Goal: Obtain resource: Obtain resource

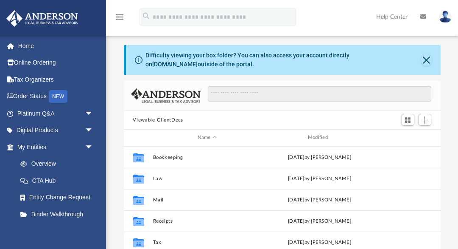
scroll to position [193, 317]
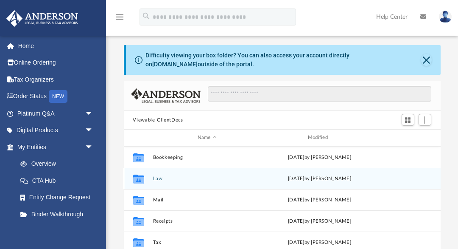
click at [216, 173] on div "Collaborated Folder Law [DATE] by [PERSON_NAME]" at bounding box center [282, 178] width 317 height 21
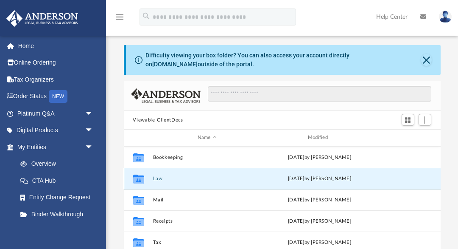
click at [203, 176] on button "Law" at bounding box center [207, 179] width 109 height 6
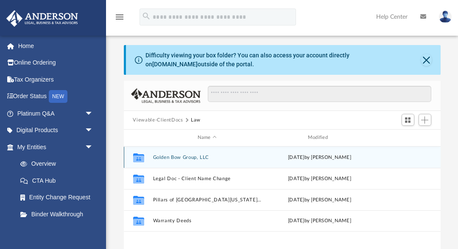
click at [189, 158] on button "Golden Bow Group, LLC" at bounding box center [207, 157] width 109 height 6
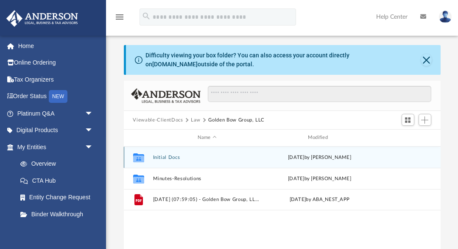
click at [172, 158] on button "Initial Docs" at bounding box center [207, 157] width 109 height 6
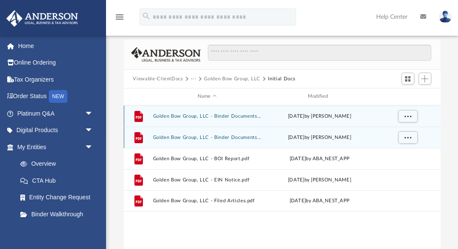
scroll to position [51, 0]
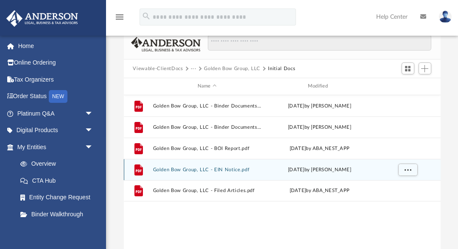
click at [219, 171] on button "Golden Bow Group, LLC - EIN Notice.pdf" at bounding box center [207, 170] width 109 height 6
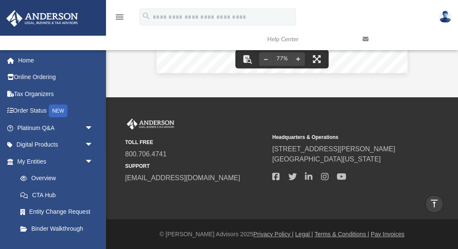
scroll to position [0, 0]
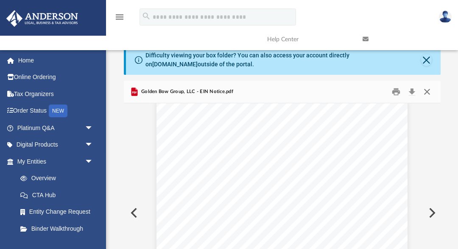
click at [427, 89] on button "Close" at bounding box center [426, 91] width 15 height 13
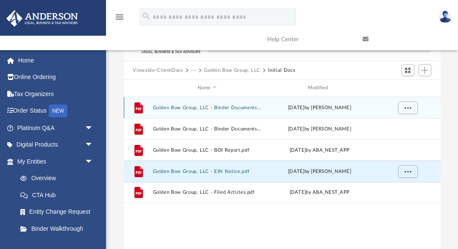
scroll to position [50, 0]
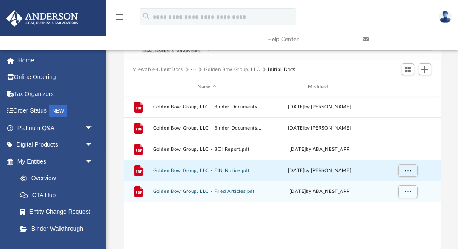
click at [227, 187] on div "File Golden Bow Group, LLC - Filed Articles.pdf [DATE] by ABA_NEST_APP" at bounding box center [282, 191] width 317 height 21
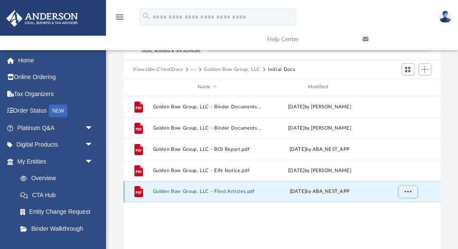
click at [227, 187] on div "File Golden Bow Group, LLC - Filed Articles.pdf [DATE] by ABA_NEST_APP" at bounding box center [282, 191] width 317 height 21
click at [218, 188] on button "Golden Bow Group, LLC - Filed Articles.pdf" at bounding box center [207, 191] width 109 height 6
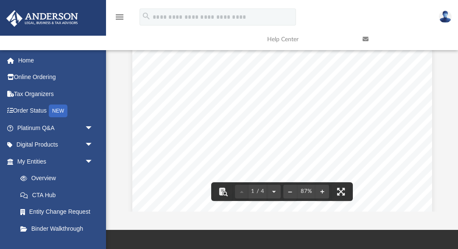
scroll to position [0, 0]
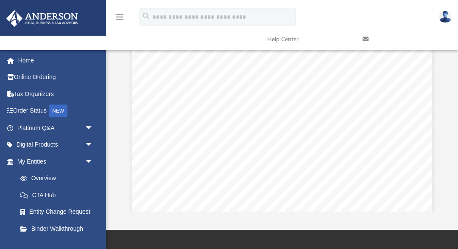
click at [232, 144] on div "[US_STATE] Secretary of State [PERSON_NAME][GEOGRAPHIC_DATA][STREET_ADDRESS] Ph…" at bounding box center [282, 193] width 300 height 388
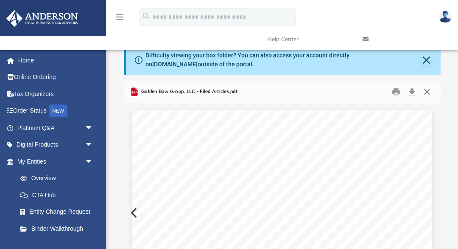
click at [428, 90] on button "Close" at bounding box center [426, 91] width 15 height 13
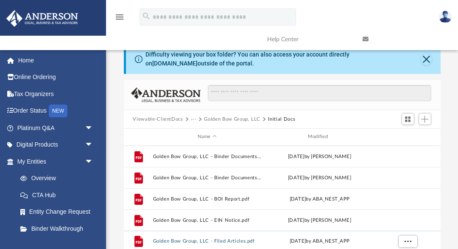
scroll to position [3, 0]
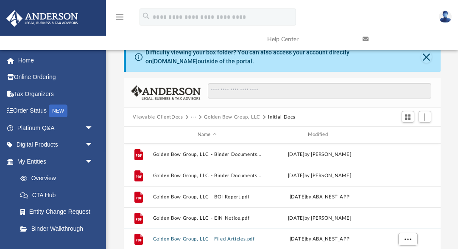
click at [191, 115] on button "···" at bounding box center [194, 117] width 6 height 8
click at [200, 130] on li "Law" at bounding box center [200, 131] width 10 height 9
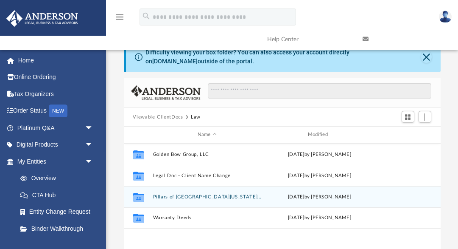
click at [195, 195] on button "Pillars of [GEOGRAPHIC_DATA][US_STATE], LLC" at bounding box center [207, 197] width 109 height 6
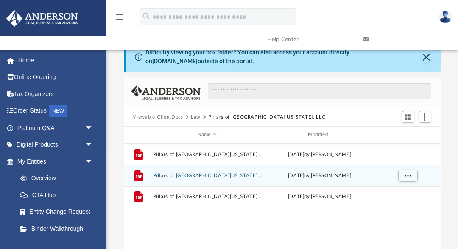
click at [232, 177] on button "Pillars of [GEOGRAPHIC_DATA][US_STATE], LLC - EIN Notice.pdf" at bounding box center [207, 176] width 109 height 6
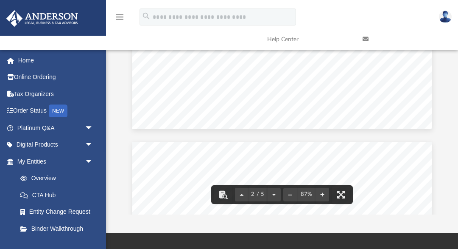
scroll to position [661, 0]
